Goal: Task Accomplishment & Management: Complete application form

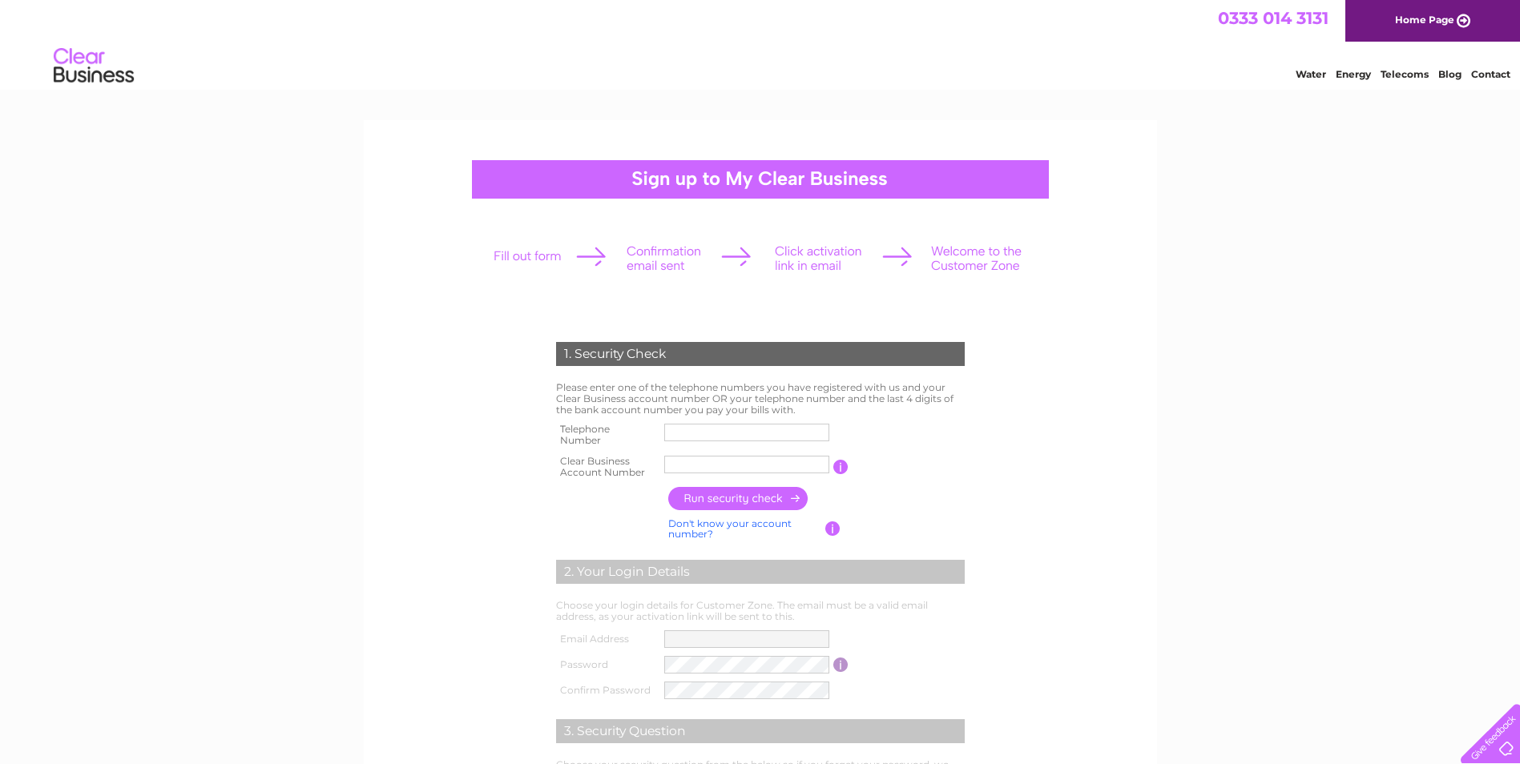
click at [720, 428] on input "text" at bounding box center [746, 433] width 165 height 18
type input "1355220013"
click at [724, 466] on input "text" at bounding box center [747, 464] width 167 height 19
type input "934450"
click at [724, 500] on input "button" at bounding box center [738, 498] width 141 height 23
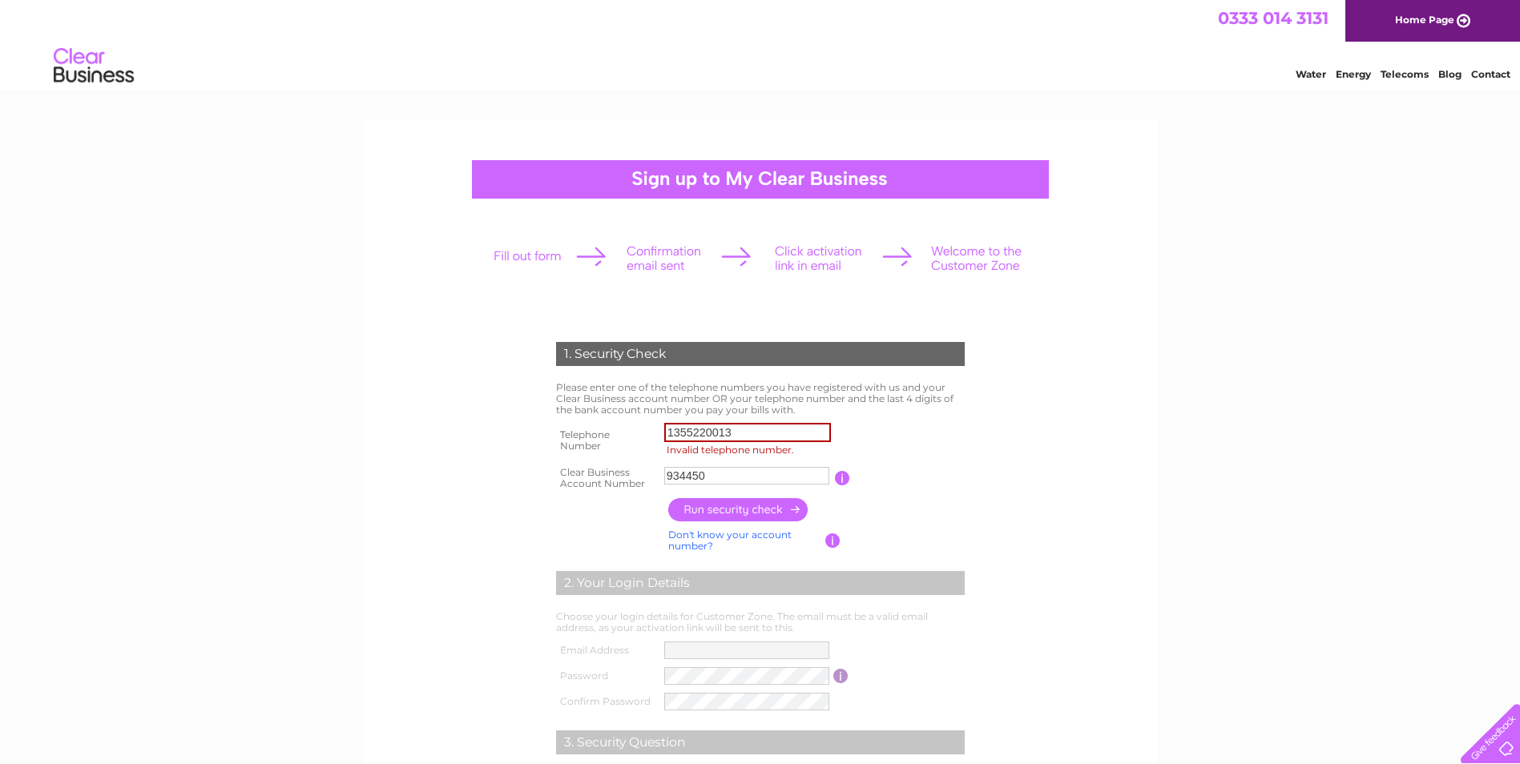
click at [724, 500] on input "button" at bounding box center [738, 509] width 141 height 23
click at [748, 435] on input "1355220013" at bounding box center [747, 432] width 167 height 19
type input "01355220013"
click at [766, 506] on input "button" at bounding box center [738, 509] width 141 height 23
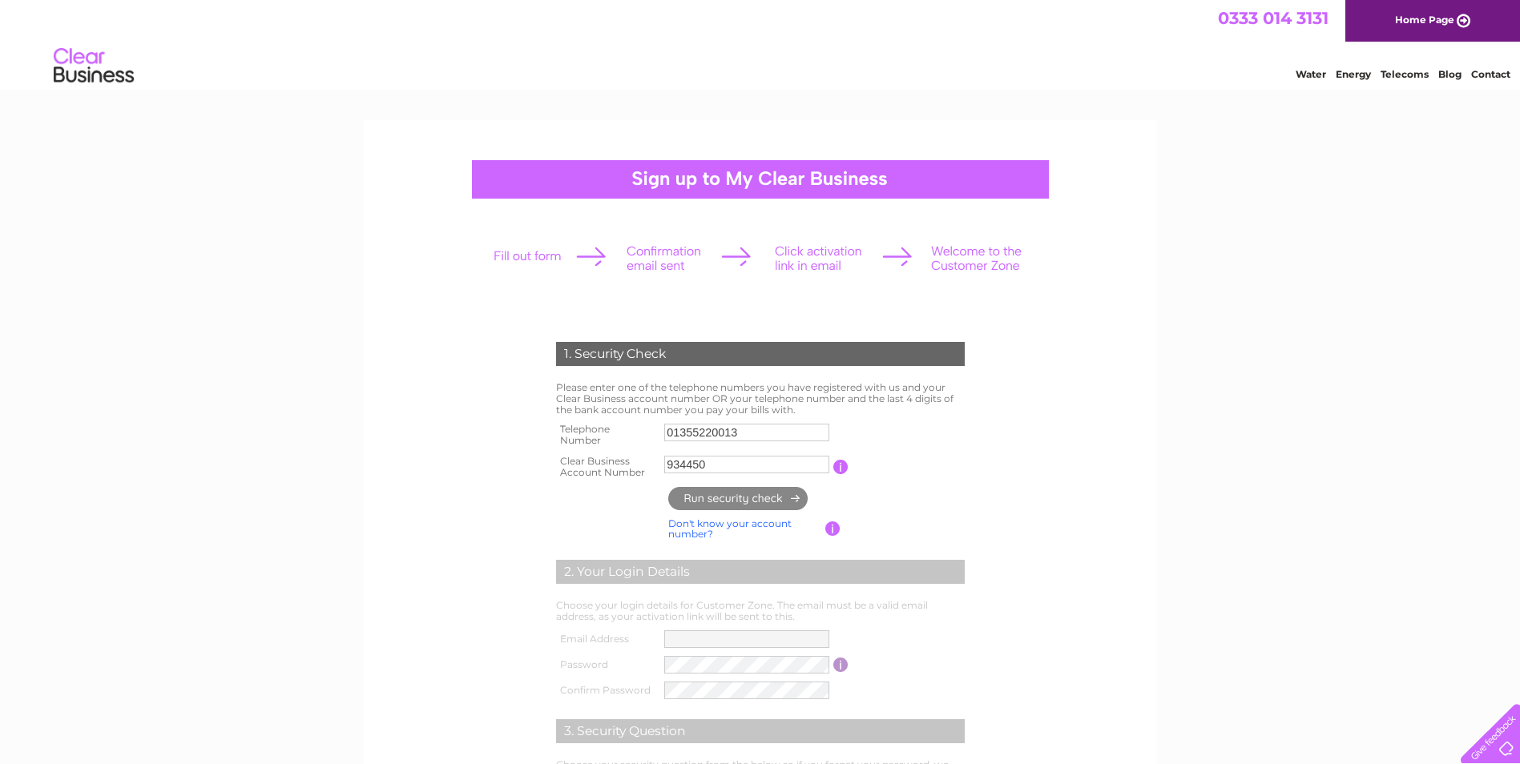
type input "**********"
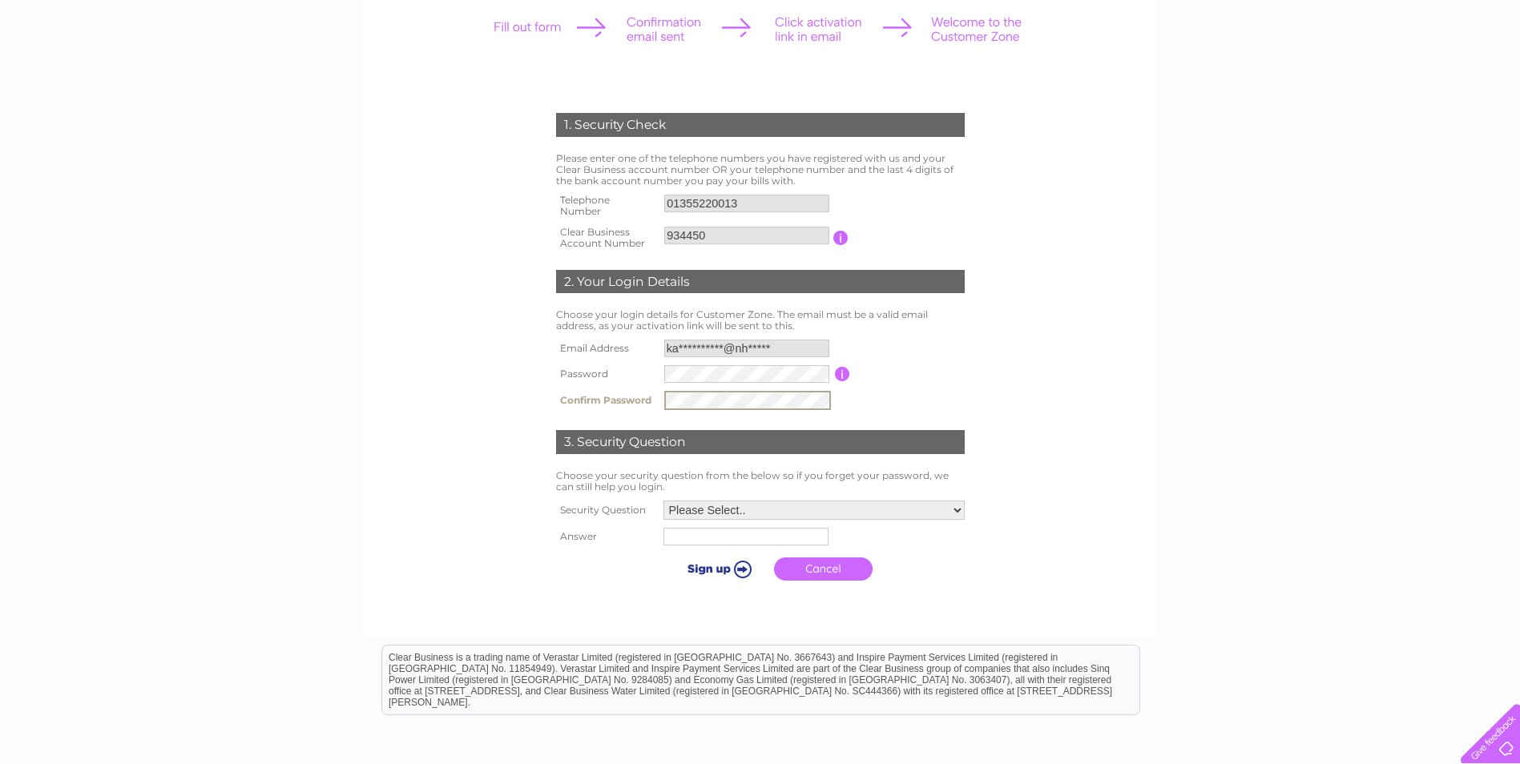
scroll to position [240, 0]
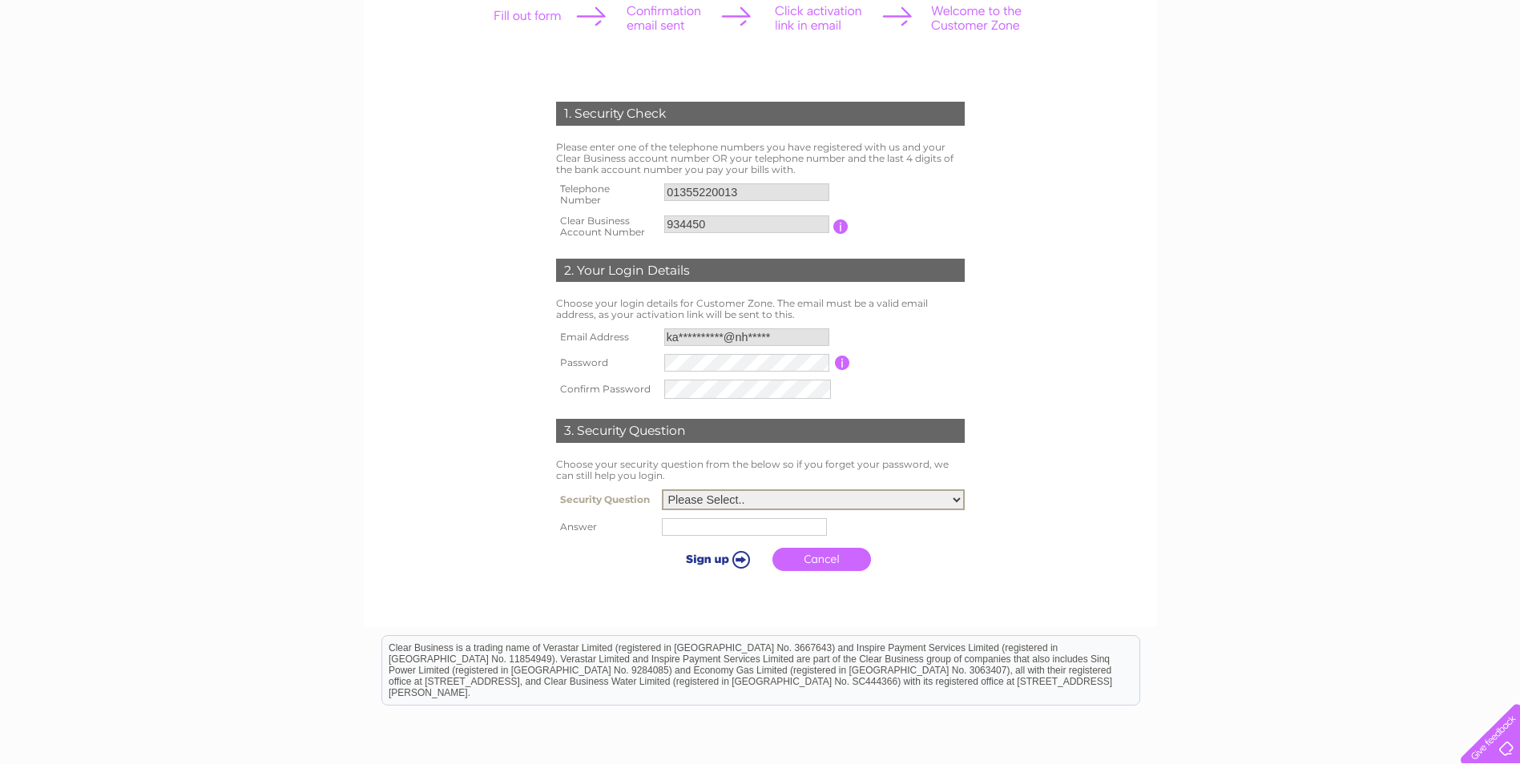
click at [729, 490] on select "Please Select.. In what town or city was your first job? In what town or city d…" at bounding box center [813, 500] width 303 height 21
select select "5"
click at [662, 489] on select "Please Select.. In what town or city was your first job? In what town or city d…" at bounding box center [813, 498] width 303 height 21
click at [724, 528] on input "text" at bounding box center [744, 526] width 165 height 18
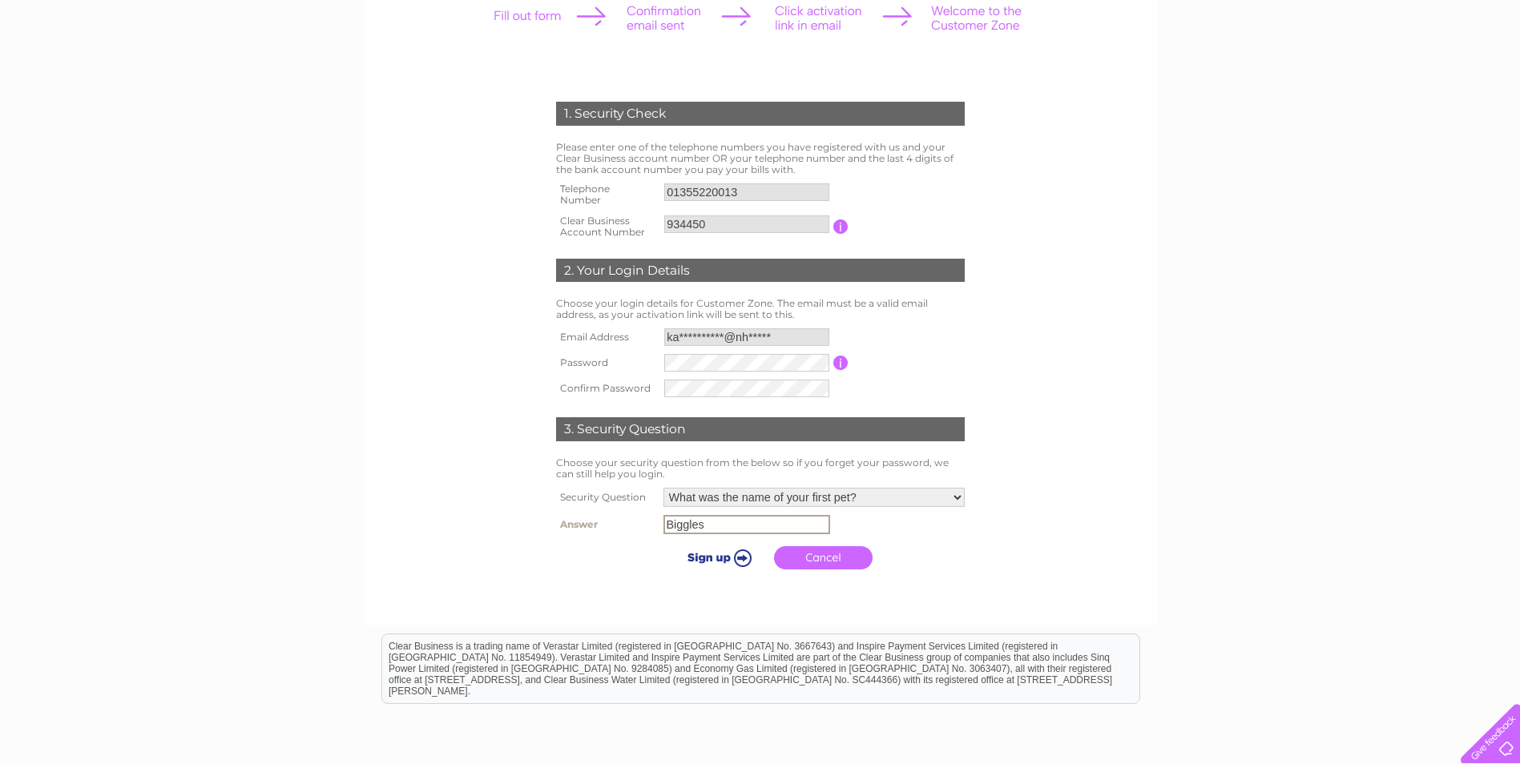
type input "Biggles"
click at [724, 555] on input "submit" at bounding box center [716, 556] width 99 height 22
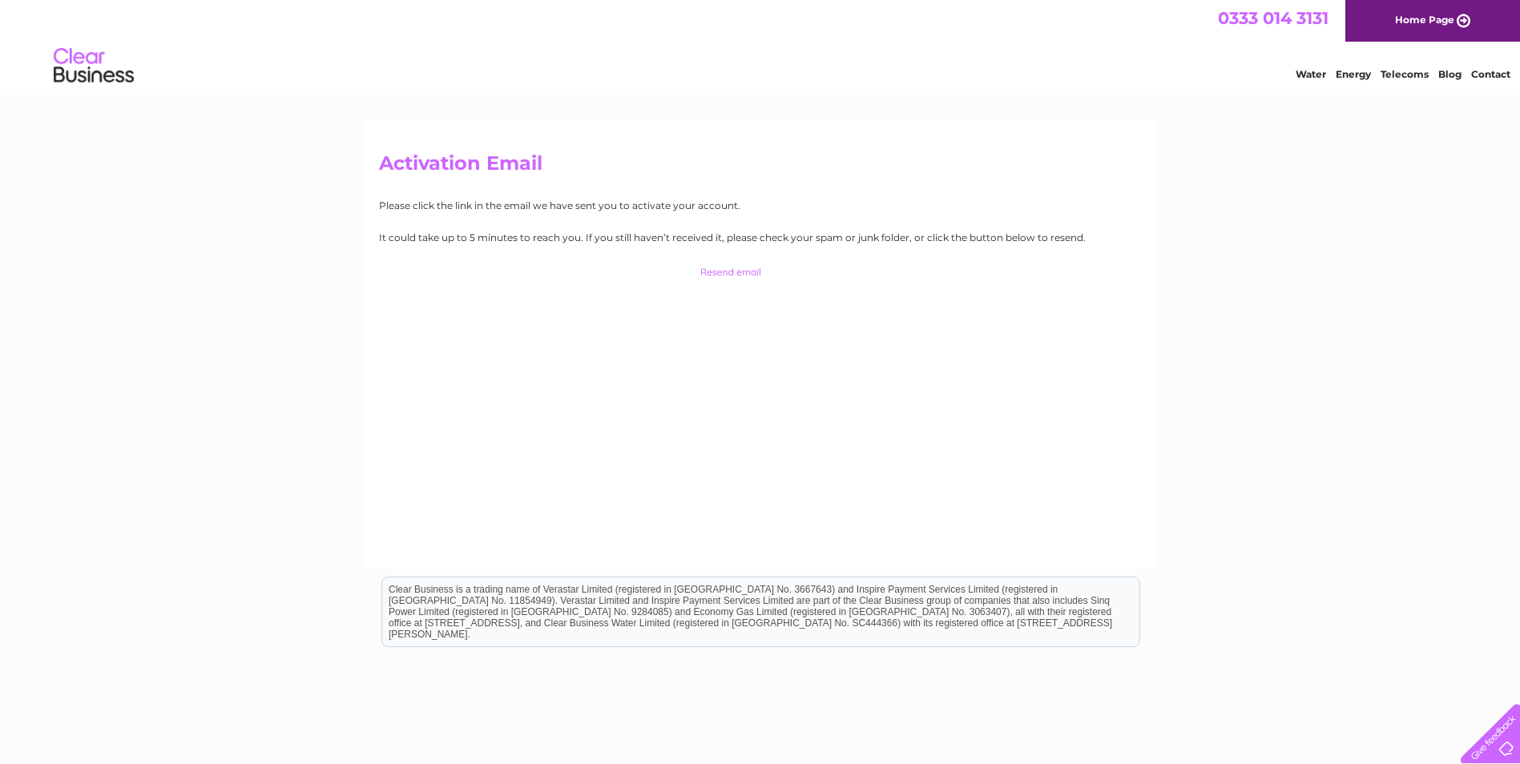
click at [723, 276] on input "button" at bounding box center [760, 272] width 158 height 22
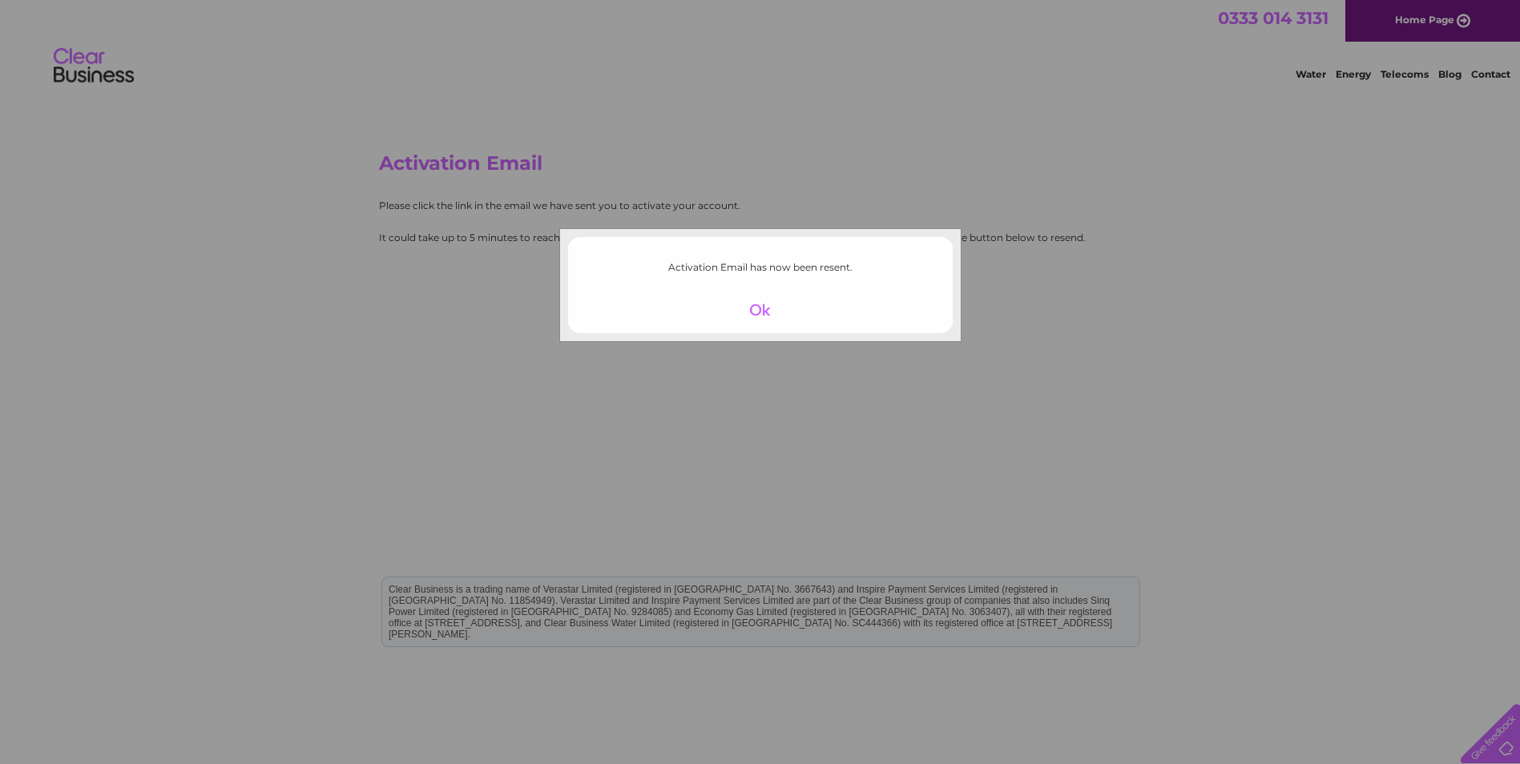
click at [757, 306] on div at bounding box center [760, 310] width 99 height 22
